Goal: Check status: Check status

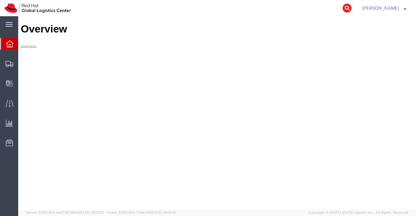
click at [348, 8] on icon at bounding box center [346, 8] width 9 height 9
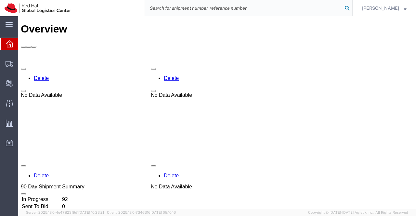
paste input "56699122"
type input "56699122"
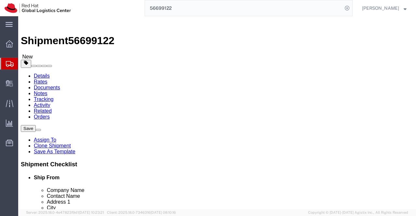
select select
select select "51051"
click link "Activity"
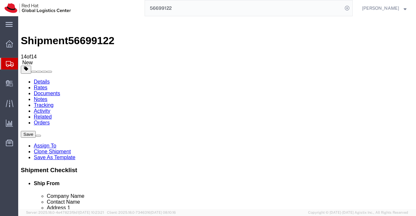
click at [44, 79] on link "Details" at bounding box center [42, 82] width 16 height 6
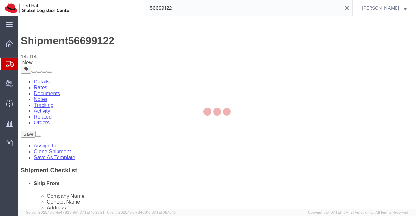
select select "51051"
